Goal: Task Accomplishment & Management: Complete application form

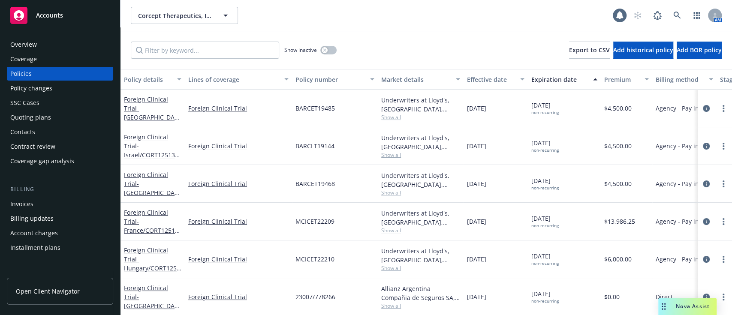
click at [53, 90] on div "Policy changes" at bounding box center [59, 88] width 99 height 14
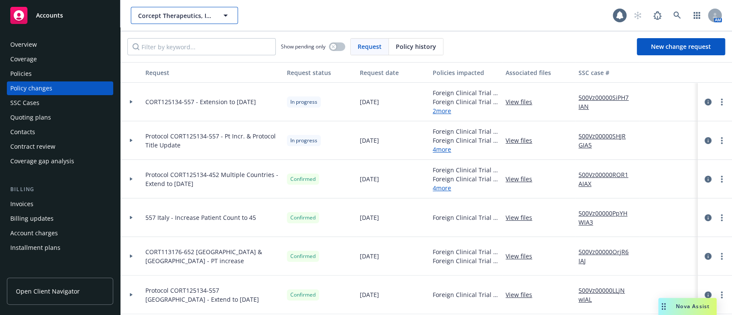
click at [166, 18] on span "Corcept Therapeutics, Inc." at bounding box center [175, 15] width 74 height 9
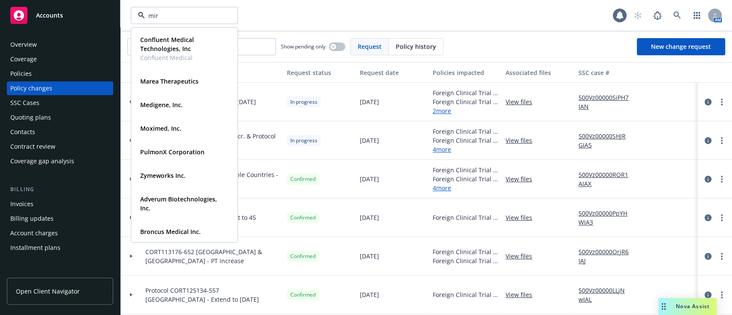
type input "miru"
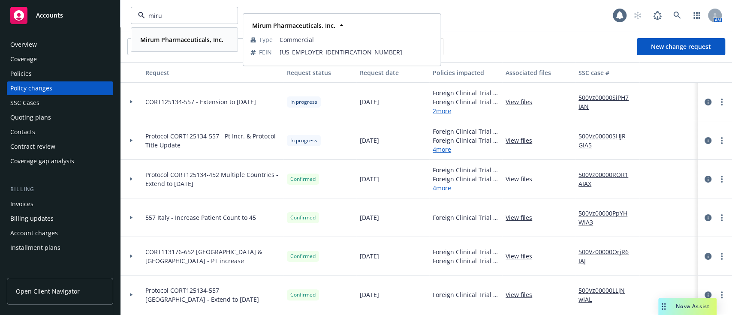
click at [174, 36] on strong "Mirum Pharmaceuticals, Inc." at bounding box center [181, 40] width 83 height 8
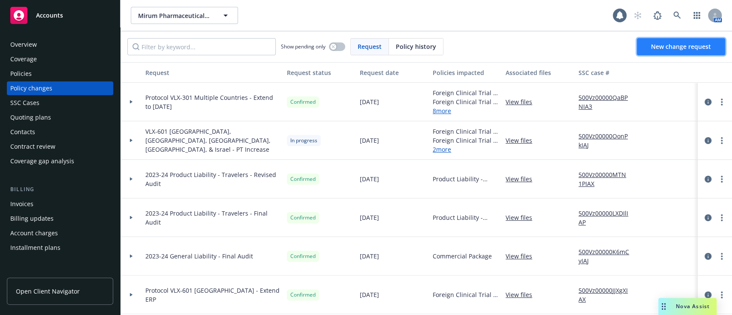
click at [673, 50] on span "New change request" at bounding box center [681, 46] width 60 height 8
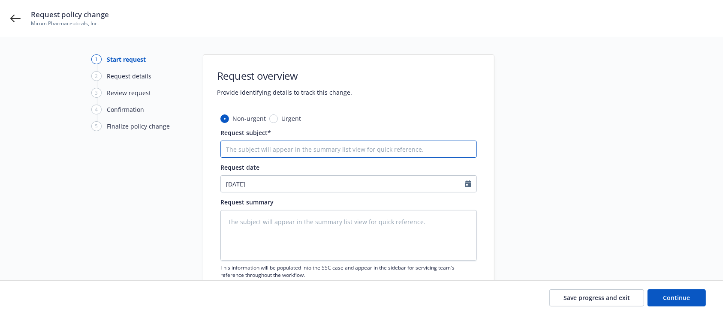
paste input "Mirum - Protocol VLX-601 [GEOGRAPHIC_DATA], [GEOGRAPHIC_DATA], & Itay - Patient…"
type textarea "x"
type input "Mirum - Protocol VLX-601 [GEOGRAPHIC_DATA], [GEOGRAPHIC_DATA], & Itay - Patient…"
drag, startPoint x: 250, startPoint y: 148, endPoint x: 206, endPoint y: 148, distance: 44.2
click at [206, 148] on div "Non-urgent Urgent Request subject* Mirum - Protocol VLX-601 [GEOGRAPHIC_DATA], …" at bounding box center [348, 217] width 291 height 206
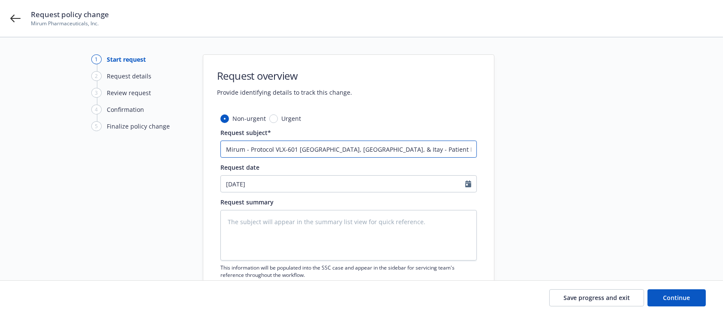
type textarea "x"
type input "Protocol VLX-601 [GEOGRAPHIC_DATA], [GEOGRAPHIC_DATA], & Itay - Patient Increas…"
click at [600, 146] on div at bounding box center [572, 187] width 120 height 266
click at [675, 302] on button "Continue" at bounding box center [677, 297] width 58 height 17
type textarea "x"
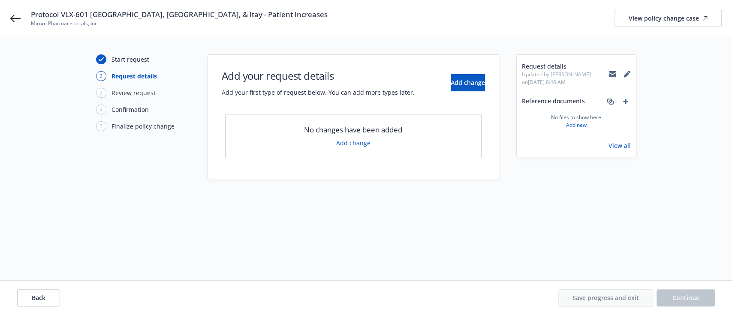
click at [350, 143] on link "Add change" at bounding box center [353, 143] width 34 height 9
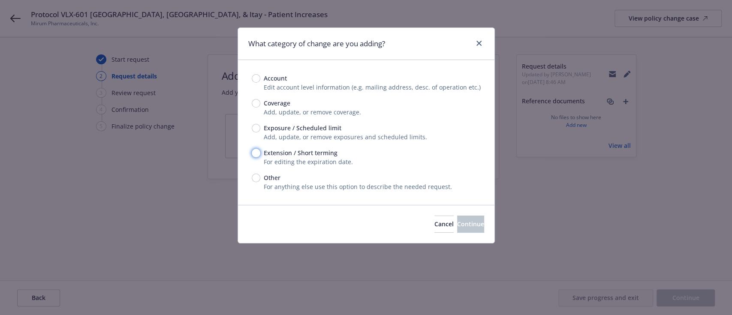
click at [256, 151] on input "Extension / Short terming" at bounding box center [256, 153] width 9 height 9
radio input "true"
click at [258, 177] on input "Other" at bounding box center [256, 178] width 9 height 9
radio input "true"
click at [457, 222] on span "Continue" at bounding box center [470, 224] width 27 height 8
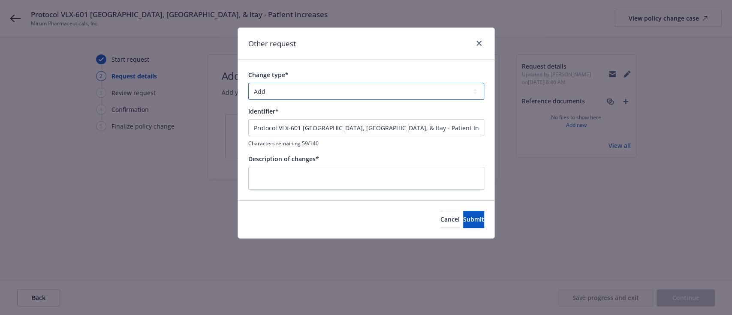
click at [284, 90] on select "Add Audit Change Remove" at bounding box center [366, 91] width 236 height 17
select select "CHANGE"
click at [248, 83] on select "Add Audit Change Remove" at bounding box center [366, 91] width 236 height 17
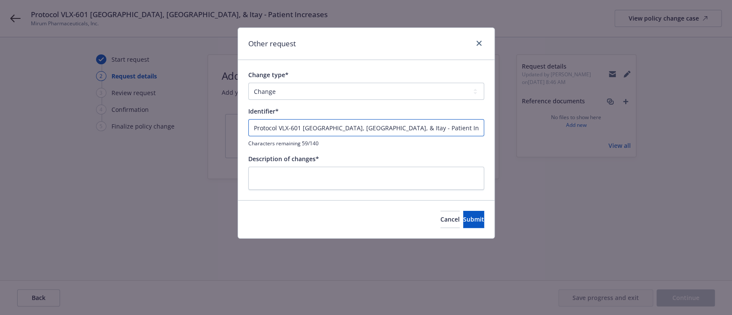
drag, startPoint x: 368, startPoint y: 129, endPoint x: 319, endPoint y: 129, distance: 49.3
click at [319, 129] on input "Protocol VLX-601 [GEOGRAPHIC_DATA], [GEOGRAPHIC_DATA], & Itay - Patient Increas…" at bounding box center [366, 127] width 236 height 17
click at [377, 129] on input "Protocol VLX-601 Japan - Patient Increases" at bounding box center [366, 127] width 236 height 17
drag, startPoint x: 398, startPoint y: 134, endPoint x: 237, endPoint y: 131, distance: 161.3
click at [238, 131] on div "Change type* Add Audit Change Remove Identifier* Protocol VLX-601 [GEOGRAPHIC_D…" at bounding box center [366, 130] width 256 height 140
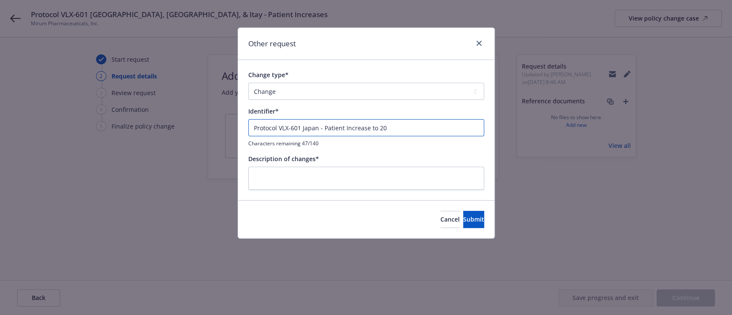
type input "Protocol VLX-601 Japan - Patient Increase to 20"
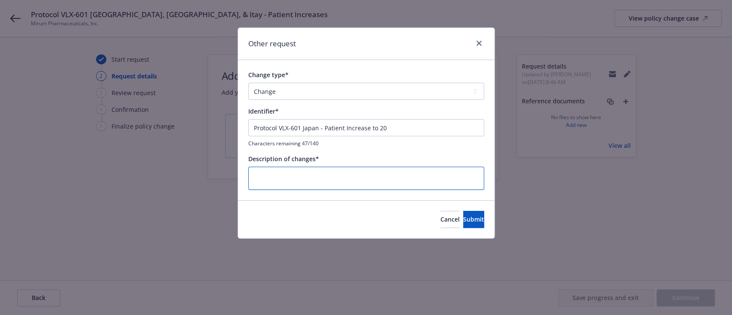
paste textarea "Protocol VLX-601 Japan - Patient Increase to 20"
type textarea "x"
type textarea "Protocol VLX-601 Japan - Patient Increase to 20"
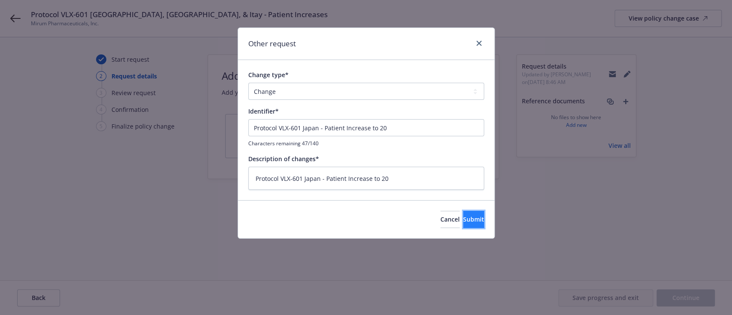
click at [471, 220] on button "Submit" at bounding box center [473, 219] width 21 height 17
type textarea "x"
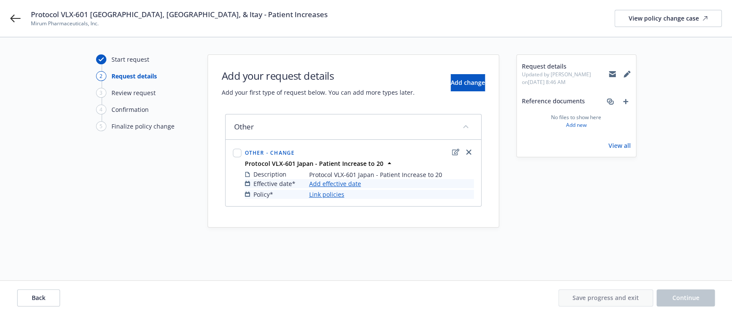
click at [345, 186] on link "Add effective date" at bounding box center [335, 183] width 52 height 9
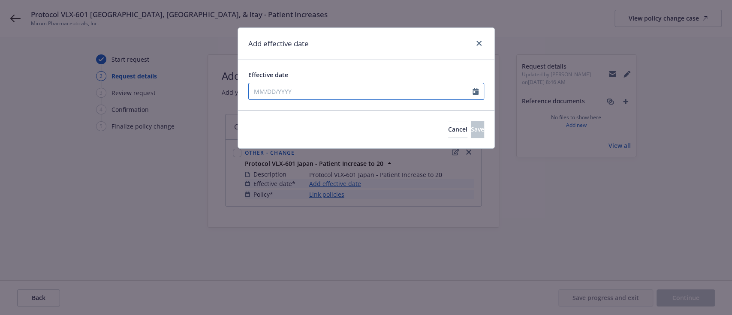
click at [305, 88] on input "Effective date" at bounding box center [361, 91] width 224 height 16
select select "10"
click at [331, 152] on span "10" at bounding box center [329, 154] width 12 height 11
type input "[DATE]"
drag, startPoint x: 460, startPoint y: 132, endPoint x: 421, endPoint y: 166, distance: 52.0
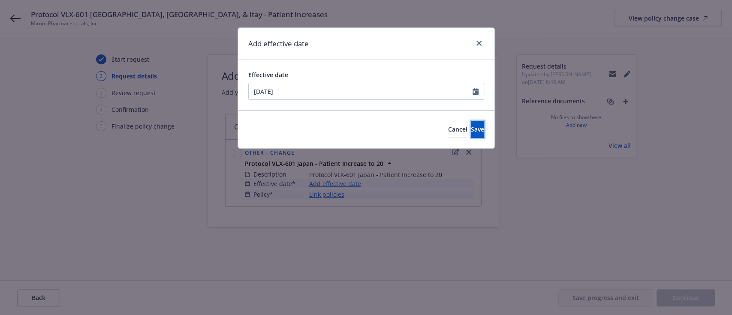
click at [471, 132] on span "Save" at bounding box center [477, 129] width 13 height 8
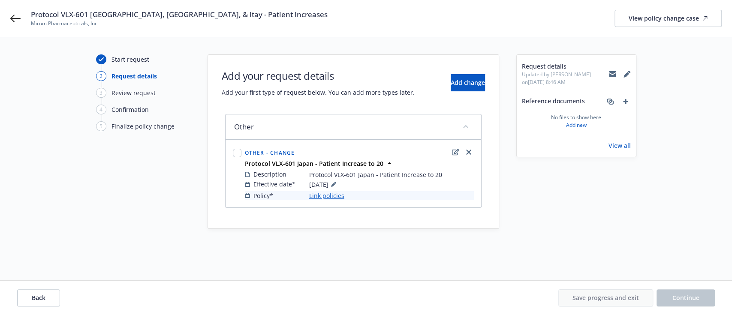
click at [328, 199] on link "Link policies" at bounding box center [326, 195] width 35 height 9
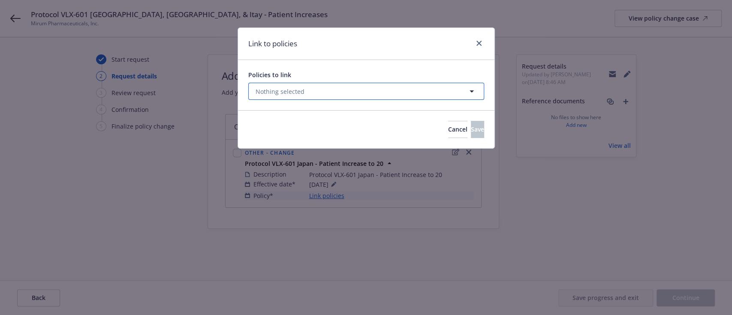
click at [308, 94] on button "Nothing selected" at bounding box center [366, 91] width 236 height 17
select select "ACTIVE"
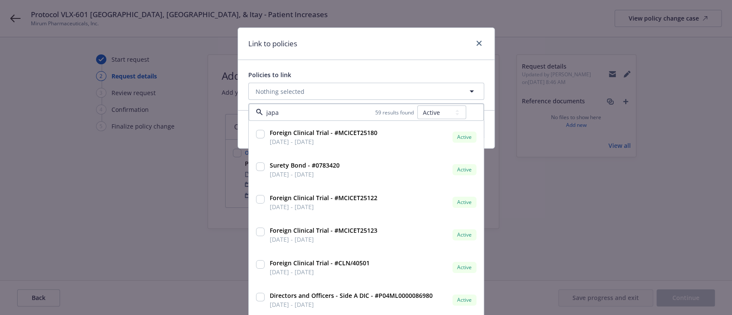
type input "[GEOGRAPHIC_DATA]"
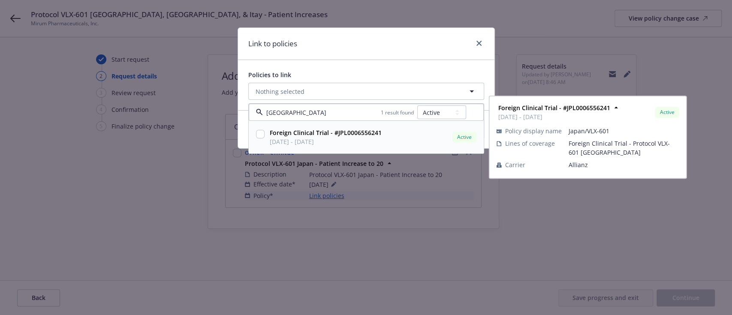
click at [259, 136] on input "checkbox" at bounding box center [260, 134] width 9 height 9
checkbox input "true"
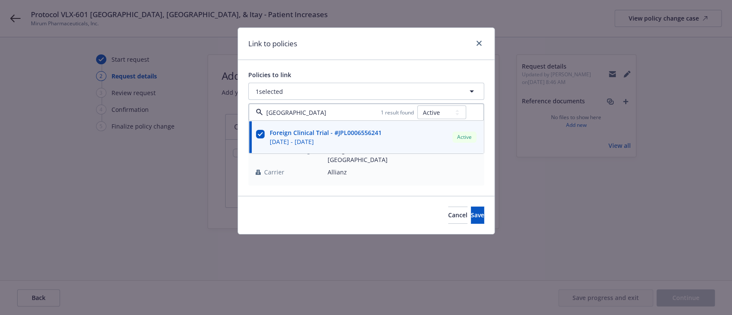
type input "[GEOGRAPHIC_DATA]"
click at [336, 44] on div "Link to policies" at bounding box center [366, 44] width 256 height 32
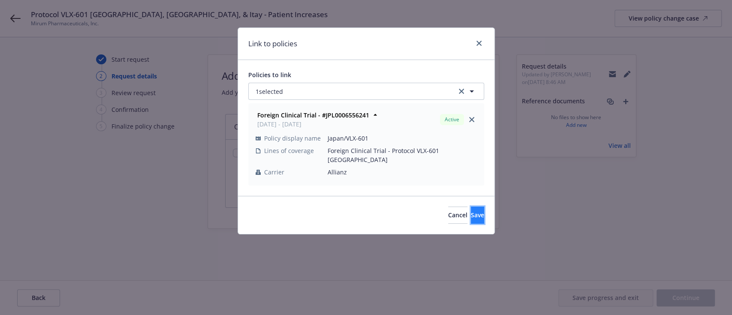
click at [471, 214] on button "Save" at bounding box center [477, 215] width 13 height 17
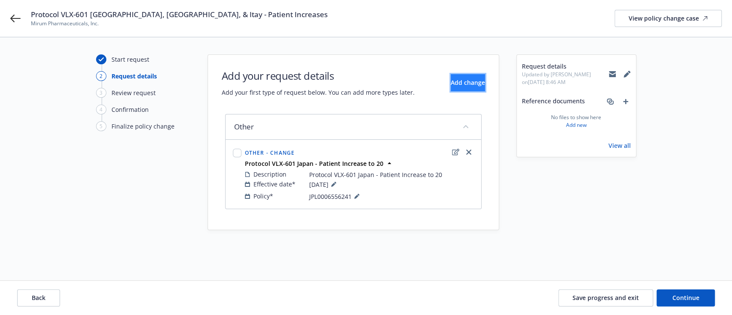
click at [456, 85] on span "Add change" at bounding box center [468, 82] width 34 height 8
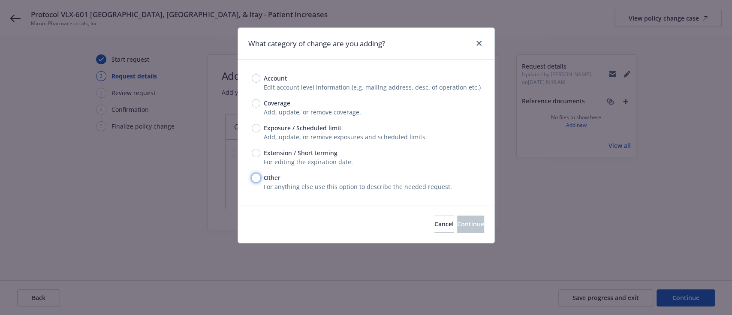
click at [258, 174] on input "Other" at bounding box center [256, 178] width 9 height 9
radio input "true"
click at [457, 225] on span "Continue" at bounding box center [470, 224] width 27 height 8
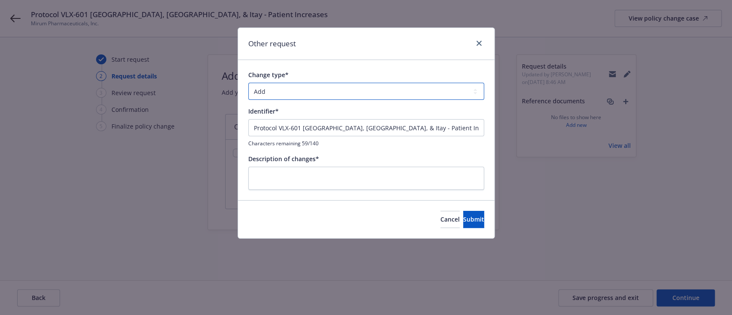
click at [360, 93] on select "Add Audit Change Remove" at bounding box center [366, 91] width 236 height 17
select select "CHANGE"
click at [248, 83] on select "Add Audit Change Remove" at bounding box center [366, 91] width 236 height 17
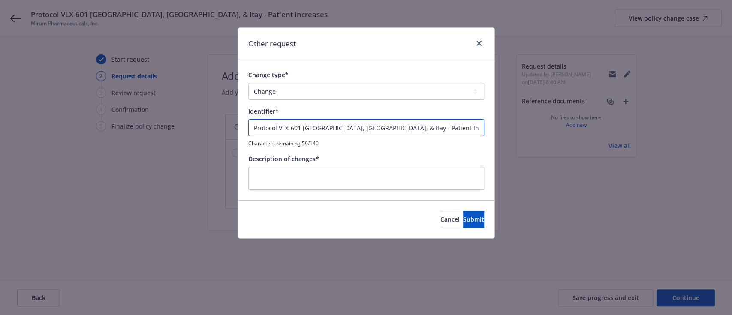
drag, startPoint x: 433, startPoint y: 127, endPoint x: 217, endPoint y: 118, distance: 216.8
click at [217, 118] on div "Other request Change type* Add Audit Change Remove Identifier* Protocol VLX-601…" at bounding box center [366, 157] width 732 height 315
paste input "- Patient Increase to 20"
click at [312, 127] on input "Protocol VLX-601 Japan - Patient Increase to 20" at bounding box center [366, 127] width 236 height 17
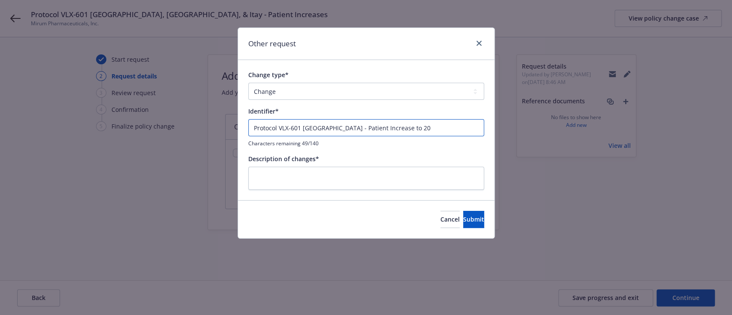
click at [454, 128] on input "Protocol VLX-601 [GEOGRAPHIC_DATA] - Patient Increase to 20" at bounding box center [366, 127] width 236 height 17
drag, startPoint x: 419, startPoint y: 127, endPoint x: 140, endPoint y: 131, distance: 278.4
click at [140, 131] on div "Other request Change type* Add Audit Change Remove Identifier* Protocol VLX-601…" at bounding box center [366, 157] width 732 height 315
type input "Protocol VLX-601 [GEOGRAPHIC_DATA] - Patient Increase to 40"
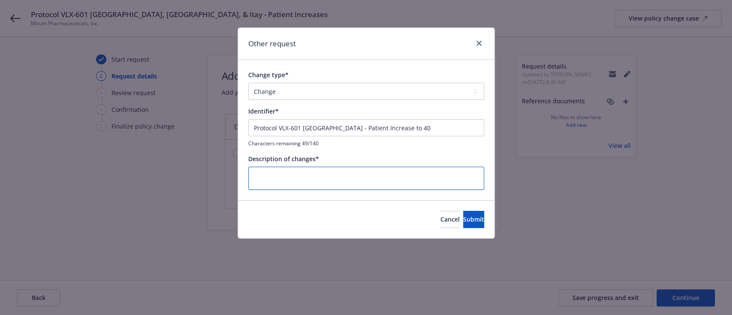
paste textarea "Protocol VLX-601 [GEOGRAPHIC_DATA] - Patient Increase to 40"
type textarea "x"
type textarea "Protocol VLX-601 [GEOGRAPHIC_DATA] - Patient Increase to 40"
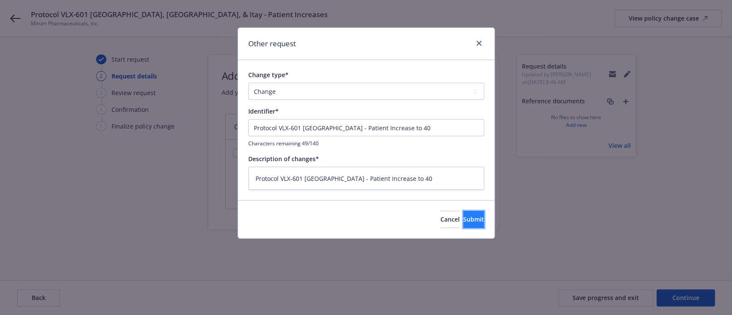
click at [464, 220] on span "Submit" at bounding box center [473, 219] width 21 height 8
type textarea "x"
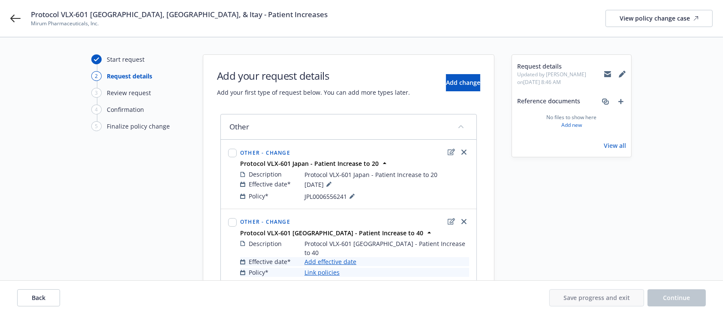
click at [344, 257] on link "Add effective date" at bounding box center [331, 261] width 52 height 9
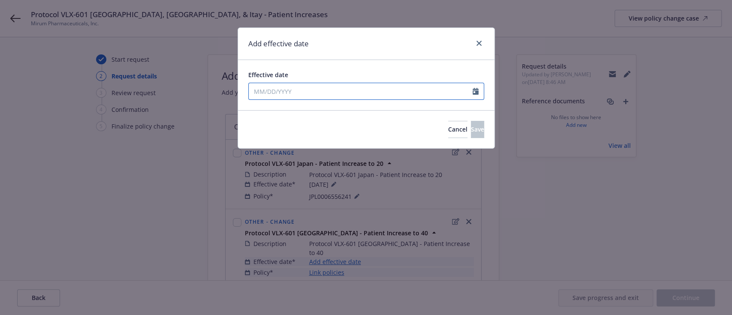
click at [310, 96] on input "Effective date" at bounding box center [361, 91] width 224 height 16
select select "10"
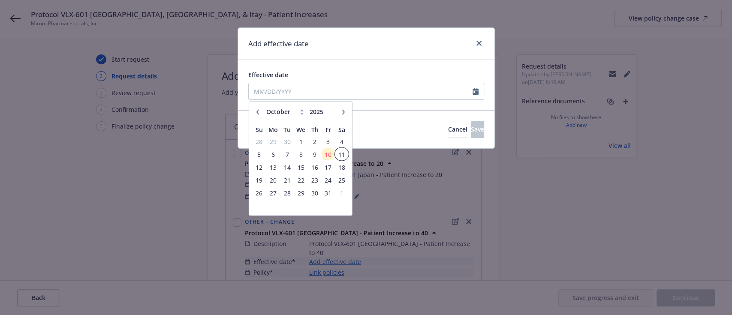
click at [334, 154] on tr "5 6 7 8 9 10 11" at bounding box center [300, 154] width 96 height 13
click at [331, 151] on span "10" at bounding box center [329, 154] width 12 height 11
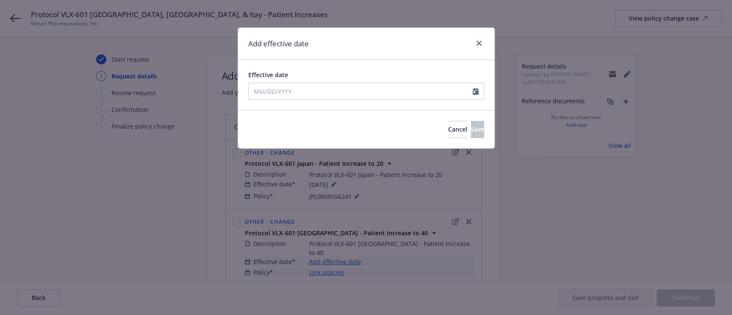
type input "[DATE]"
click at [471, 130] on button "Save" at bounding box center [477, 129] width 13 height 17
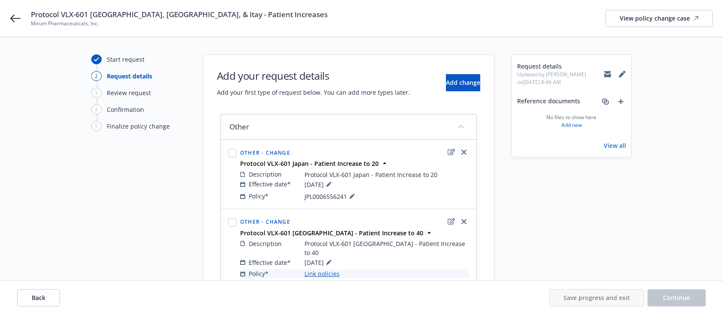
click at [314, 269] on link "Link policies" at bounding box center [322, 273] width 35 height 9
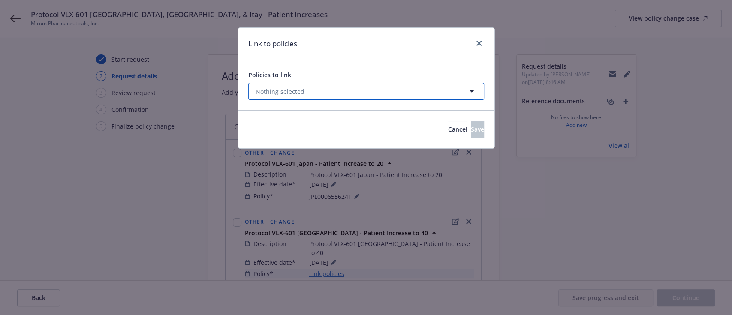
click at [278, 84] on button "Nothing selected" at bounding box center [366, 91] width 236 height 17
select select "ACTIVE"
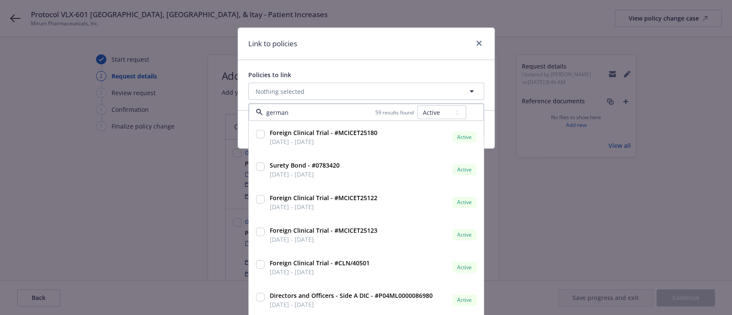
type input "[GEOGRAPHIC_DATA]"
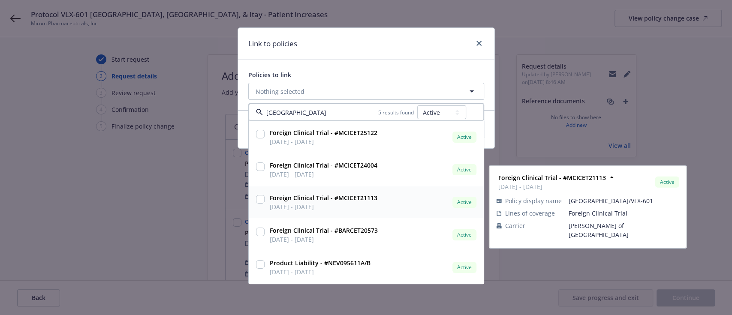
click at [258, 201] on input "checkbox" at bounding box center [260, 199] width 9 height 9
checkbox input "true"
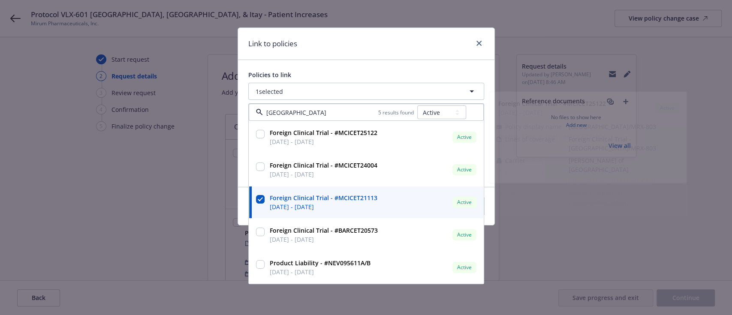
type input "[GEOGRAPHIC_DATA]"
click at [395, 43] on div "Link to policies" at bounding box center [366, 44] width 256 height 32
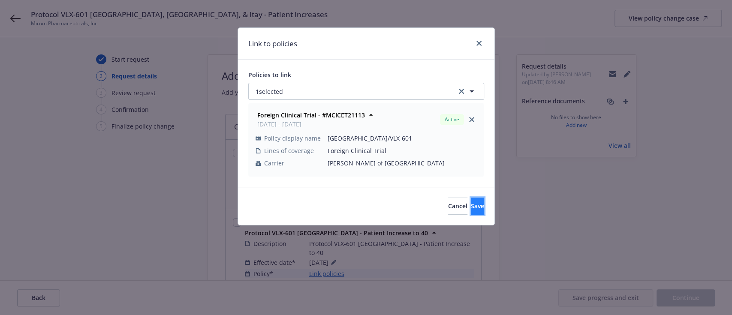
click at [471, 205] on span "Save" at bounding box center [477, 206] width 13 height 8
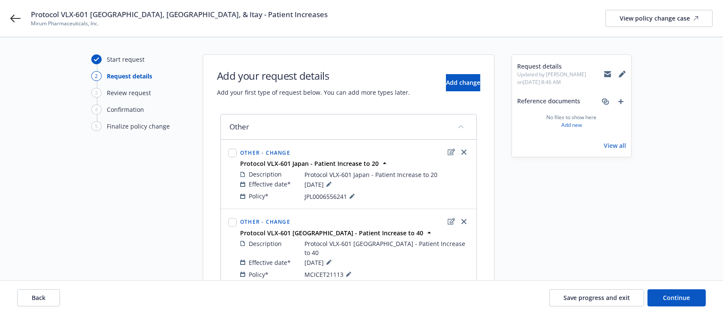
scroll to position [36, 0]
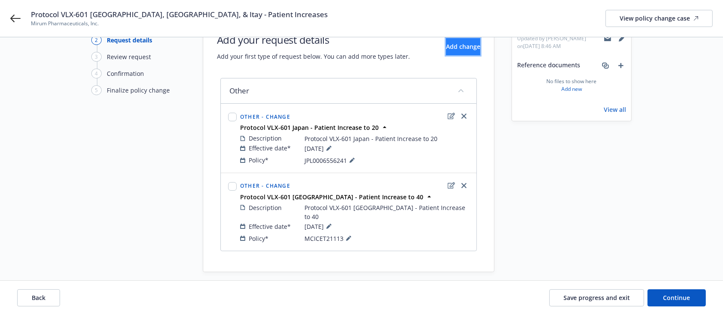
click at [455, 49] on span "Add change" at bounding box center [463, 46] width 34 height 8
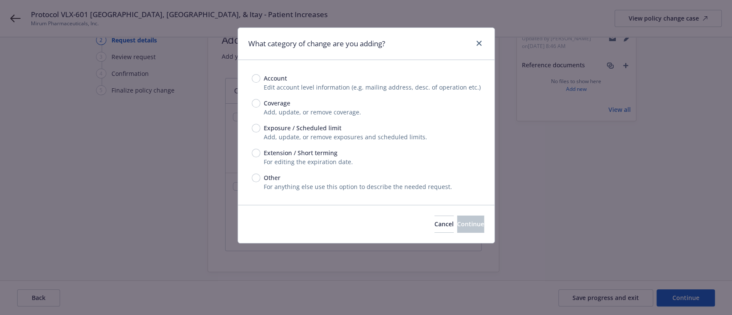
click at [255, 172] on div "Account Edit account level information (e.g. mailing address, desc. of operatio…" at bounding box center [366, 133] width 229 height 118
click at [256, 178] on input "Other" at bounding box center [256, 178] width 9 height 9
radio input "true"
click at [457, 225] on span "Continue" at bounding box center [470, 224] width 27 height 8
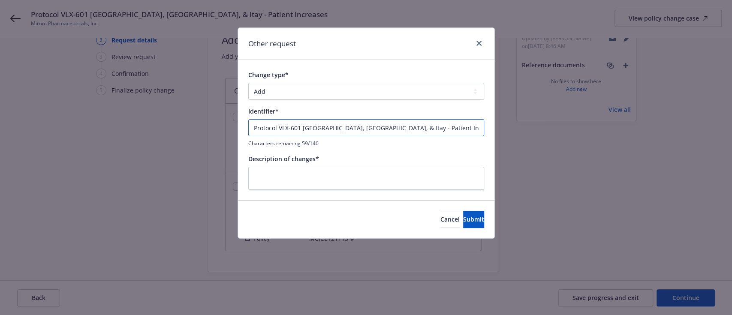
drag, startPoint x: 354, startPoint y: 127, endPoint x: 301, endPoint y: 129, distance: 52.8
click at [301, 129] on input "Protocol VLX-601 [GEOGRAPHIC_DATA], [GEOGRAPHIC_DATA], & Itay - Patient Increas…" at bounding box center [366, 127] width 236 height 17
click at [374, 126] on input "Protocol VLX-601 Itay - Patient Increases" at bounding box center [366, 127] width 236 height 17
drag, startPoint x: 194, startPoint y: 111, endPoint x: 169, endPoint y: 111, distance: 24.9
click at [167, 110] on div "Other request Change type* Add Audit Change Remove Identifier* Protocol VLX-601…" at bounding box center [366, 157] width 732 height 315
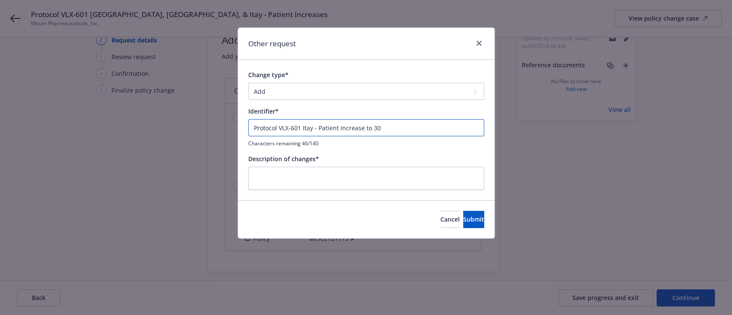
type input "Protocol VLX-601 Itay - Patient Increase to 30"
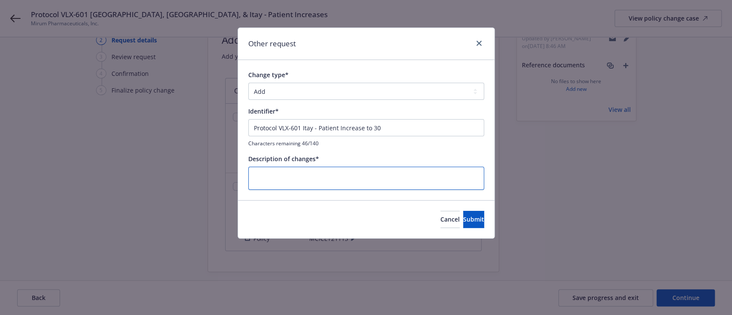
paste textarea "Protocol VLX-601 Itay - Patient Increase to 30"
type textarea "x"
type textarea "Protocol VLX-601 Itay - Patient Increase to 30"
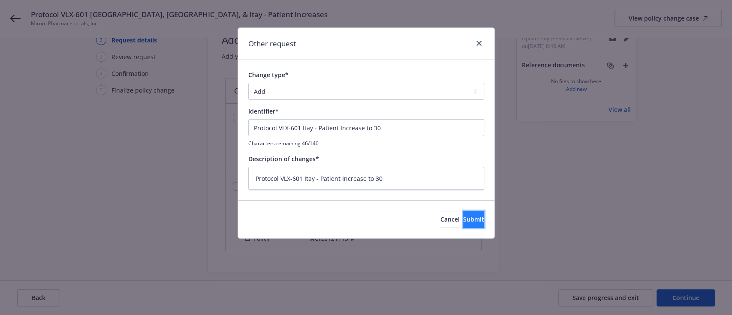
click at [463, 220] on span "Submit" at bounding box center [473, 219] width 21 height 8
type textarea "x"
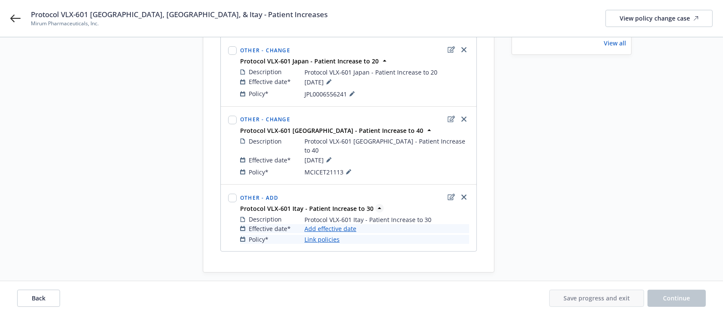
scroll to position [103, 0]
click at [338, 224] on link "Add effective date" at bounding box center [331, 228] width 52 height 9
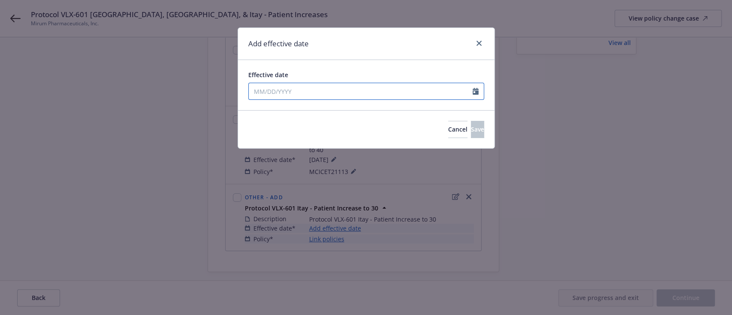
click at [290, 91] on input "Effective date" at bounding box center [361, 91] width 224 height 16
select select "10"
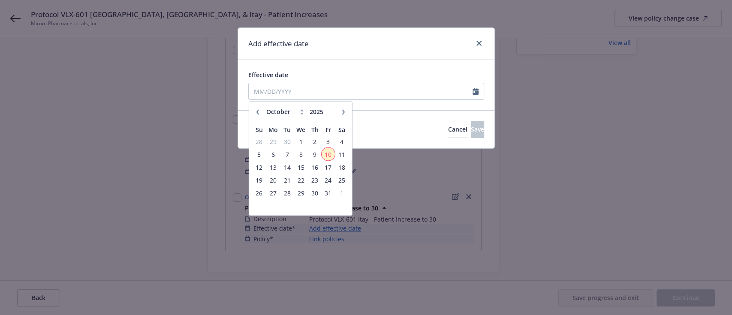
click at [324, 157] on span "10" at bounding box center [329, 154] width 12 height 11
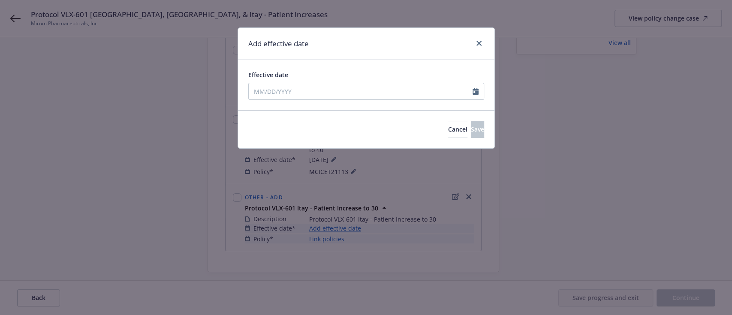
type input "[DATE]"
click at [471, 133] on button "Save" at bounding box center [477, 129] width 13 height 17
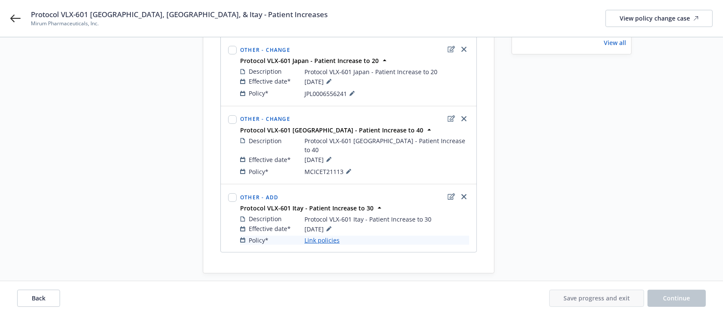
click at [329, 236] on link "Link policies" at bounding box center [322, 240] width 35 height 9
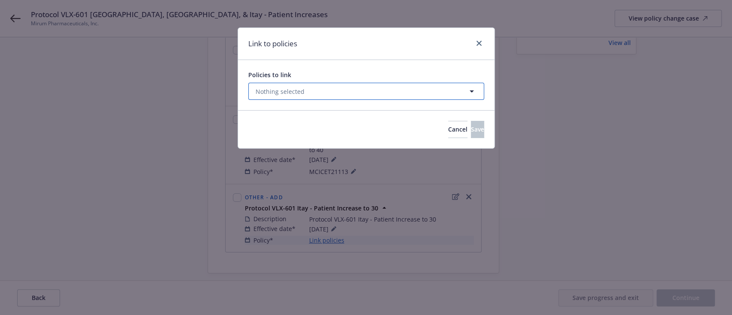
click at [314, 83] on button "Nothing selected" at bounding box center [366, 91] width 236 height 17
select select "ACTIVE"
type input "ital"
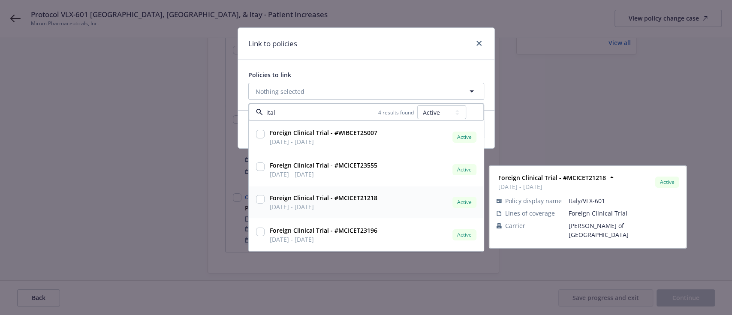
click at [257, 199] on input "checkbox" at bounding box center [260, 199] width 9 height 9
checkbox input "true"
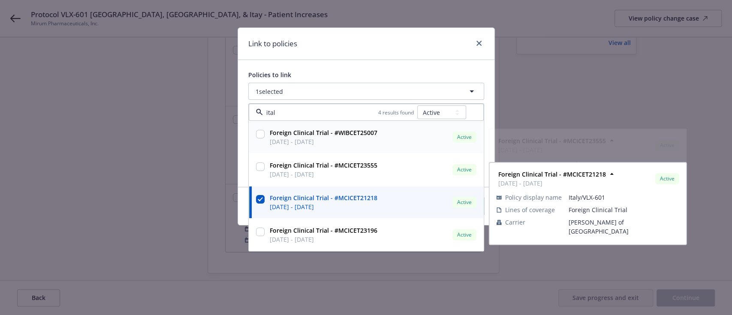
type input "ital"
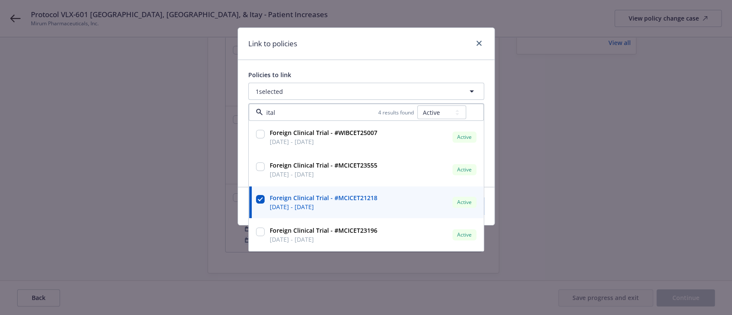
drag, startPoint x: 338, startPoint y: 67, endPoint x: 460, endPoint y: 115, distance: 131.3
click at [338, 67] on div "Policies to link 1 selected ital 4 results found All Active Upcoming Expired Ca…" at bounding box center [366, 123] width 256 height 127
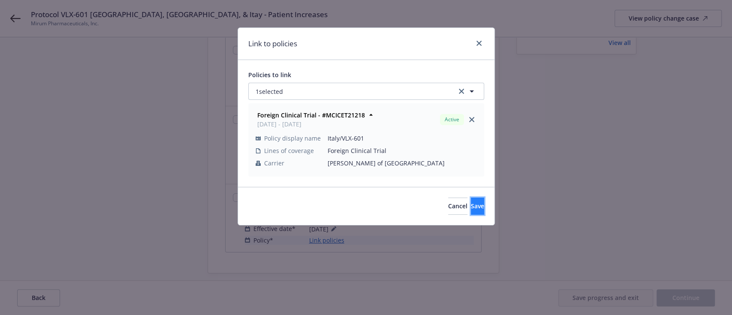
click at [471, 209] on button "Save" at bounding box center [477, 206] width 13 height 17
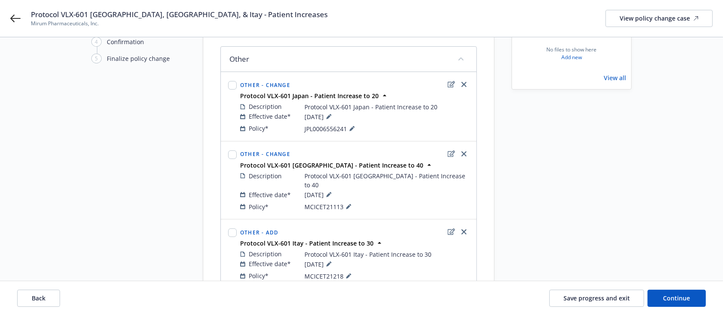
scroll to position [106, 0]
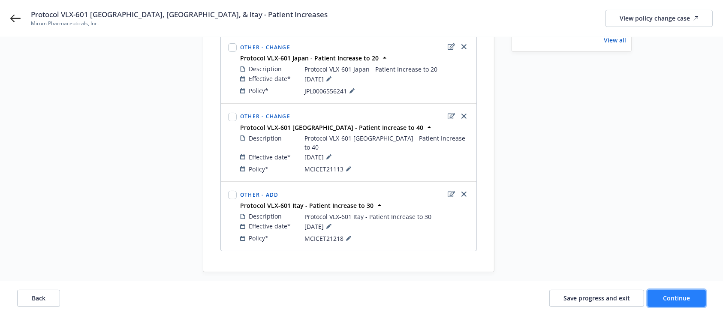
click at [693, 301] on button "Continue" at bounding box center [677, 297] width 58 height 17
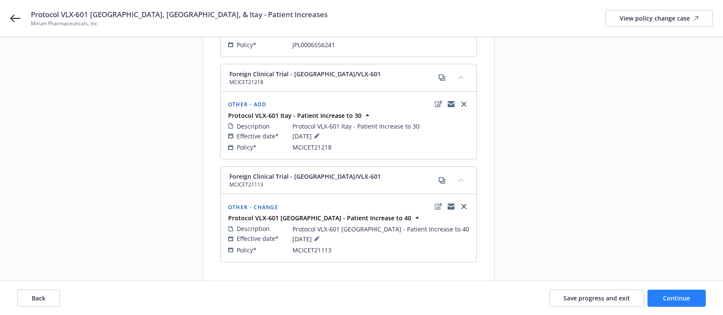
scroll to position [182, 0]
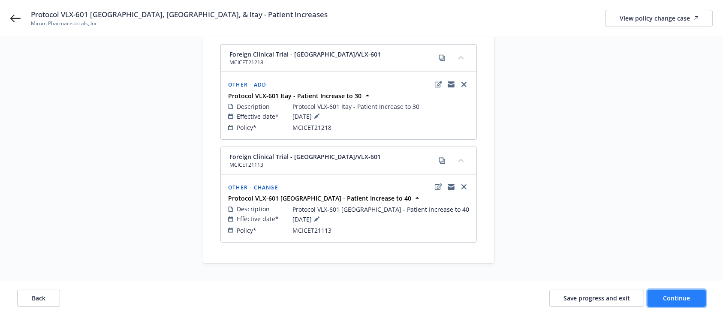
click at [669, 292] on button "Continue" at bounding box center [677, 297] width 58 height 17
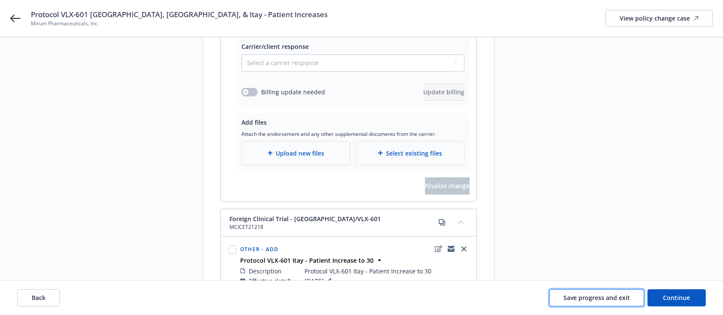
click at [594, 294] on span "Save progress and exit" at bounding box center [597, 298] width 66 height 8
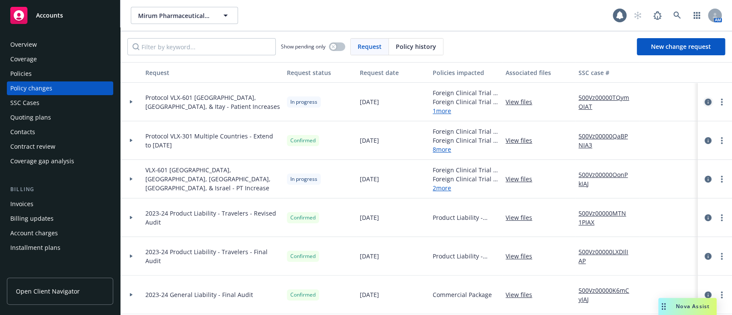
click at [705, 102] on icon "circleInformation" at bounding box center [708, 102] width 7 height 7
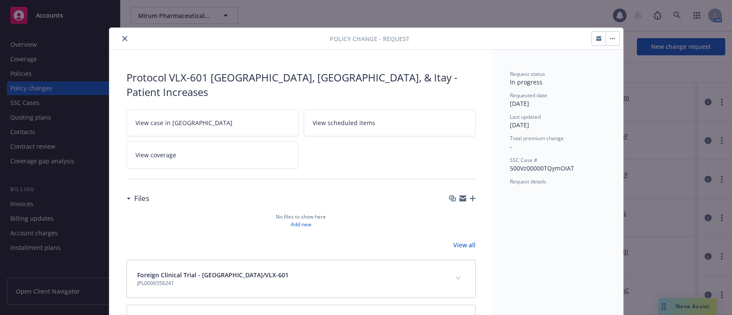
scroll to position [25, 0]
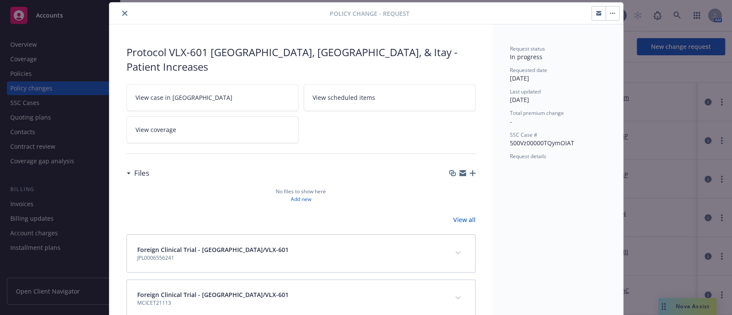
click at [470, 170] on icon "button" at bounding box center [473, 173] width 6 height 6
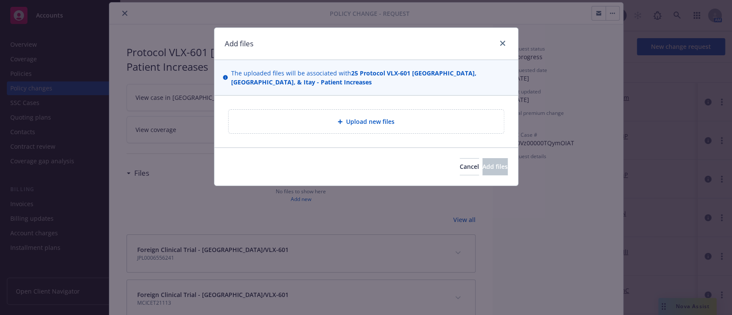
type textarea "x"
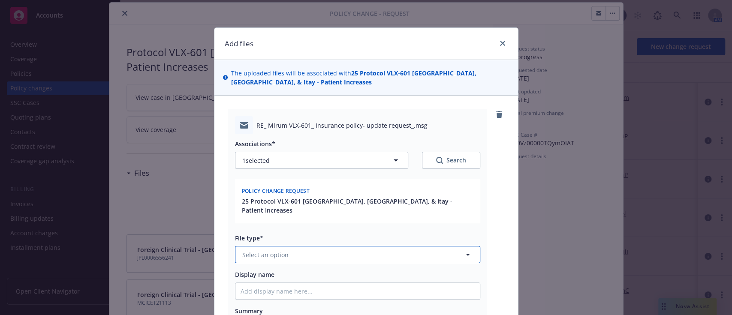
click at [316, 246] on button "Select an option" at bounding box center [357, 254] width 245 height 17
type input "em"
drag, startPoint x: 279, startPoint y: 286, endPoint x: 287, endPoint y: 285, distance: 8.3
click at [280, 295] on div "Email" at bounding box center [352, 301] width 234 height 12
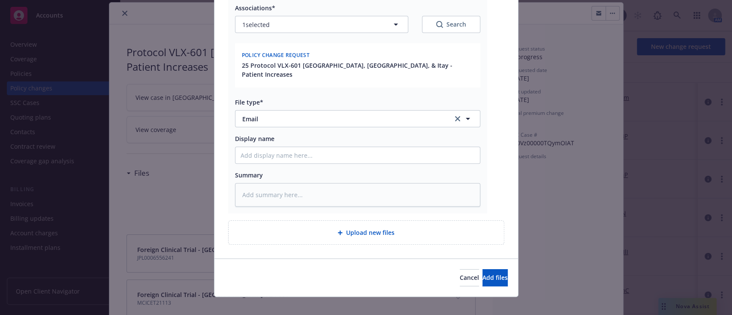
type textarea "x"
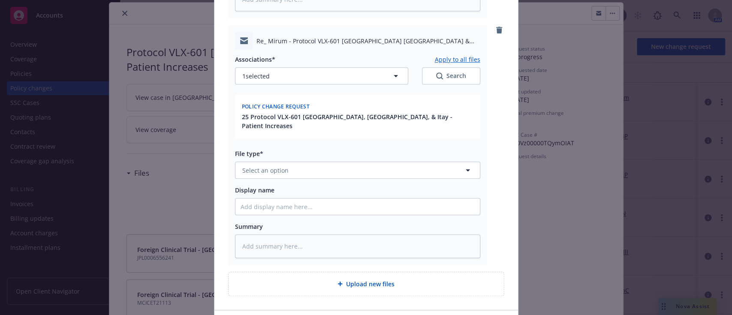
scroll to position [374, 0]
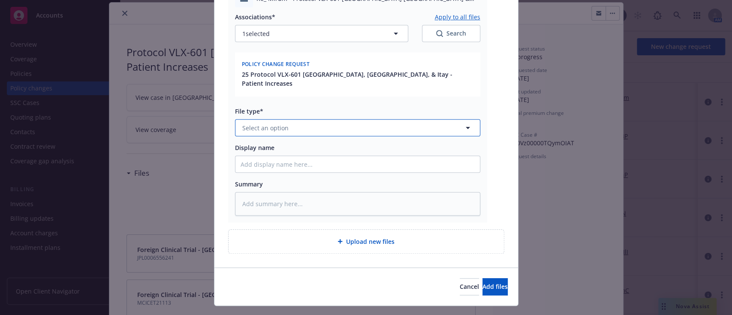
click at [308, 119] on button "Select an option" at bounding box center [357, 127] width 245 height 17
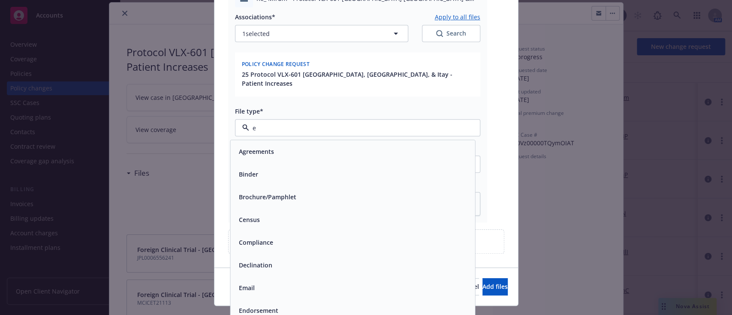
type input "em"
drag, startPoint x: 333, startPoint y: 159, endPoint x: 350, endPoint y: 150, distance: 19.4
click at [332, 168] on div "Email" at bounding box center [352, 174] width 234 height 12
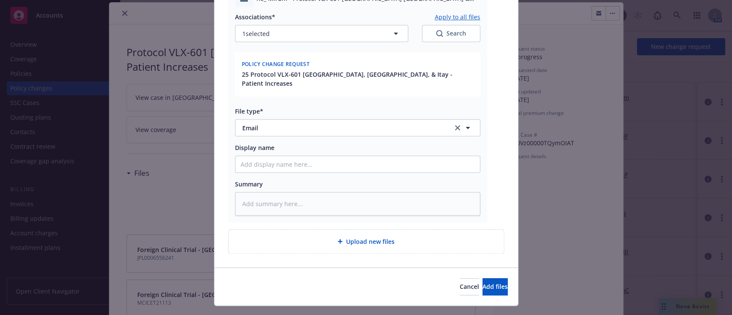
type textarea "x"
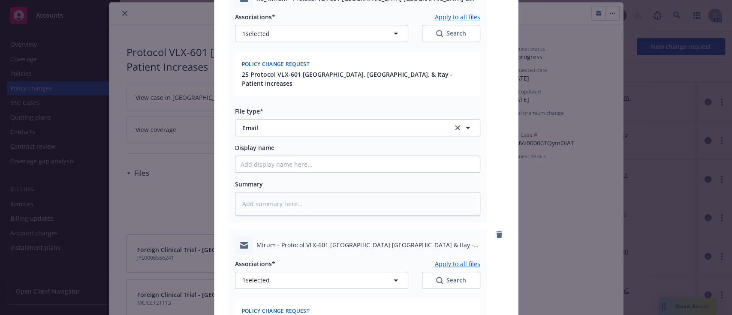
scroll to position [612, 0]
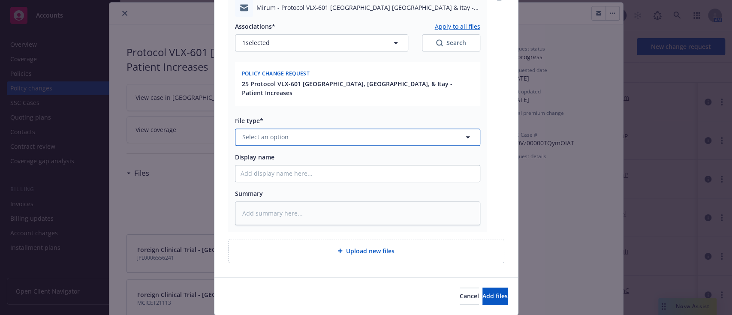
click at [267, 133] on span "Select an option" at bounding box center [265, 137] width 46 height 9
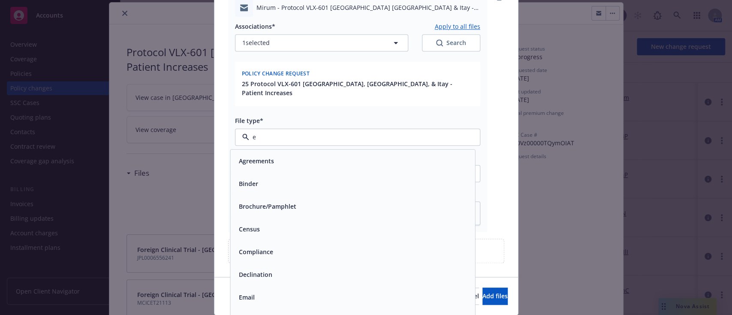
type input "em"
click at [285, 178] on div "Email" at bounding box center [352, 184] width 234 height 12
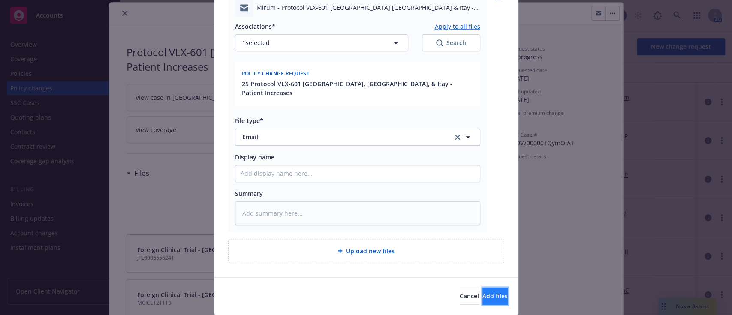
click at [482, 292] on span "Add files" at bounding box center [494, 296] width 25 height 8
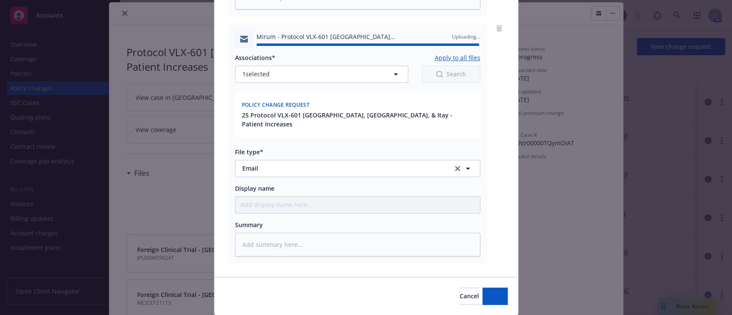
type textarea "x"
